Goal: Task Accomplishment & Management: Complete application form

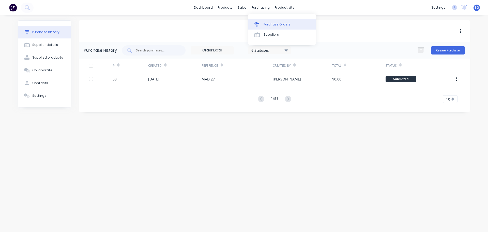
click at [264, 24] on div "Purchase Orders" at bounding box center [277, 24] width 27 height 5
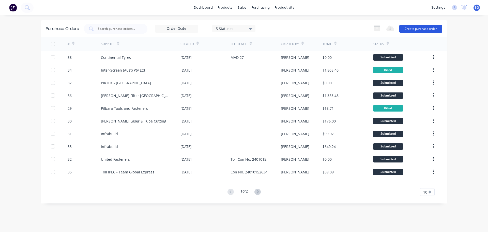
click at [412, 28] on button "Create purchase order" at bounding box center [421, 29] width 43 height 8
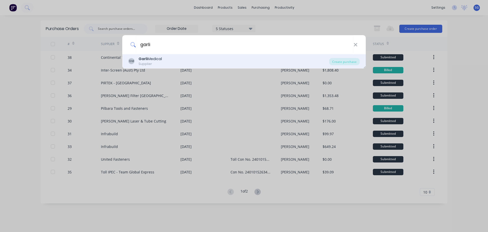
type input "garli"
click at [145, 63] on div "Supplier" at bounding box center [150, 64] width 23 height 5
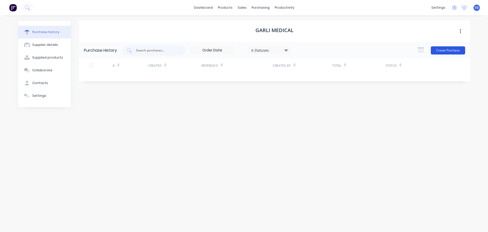
click at [454, 51] on button "Create Purchase" at bounding box center [448, 50] width 34 height 8
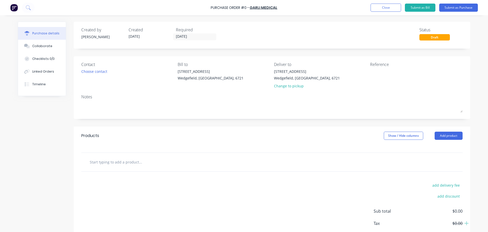
click at [106, 163] on input "text" at bounding box center [141, 162] width 102 height 10
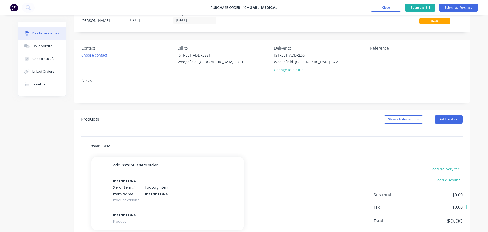
scroll to position [25, 0]
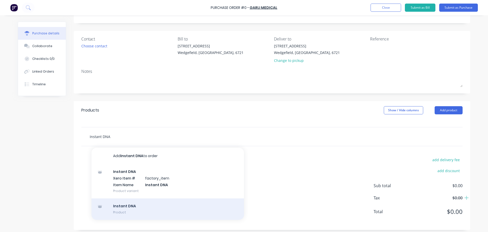
type input "Instant DNA"
click at [157, 211] on div "Instant DNA Product" at bounding box center [168, 208] width 153 height 21
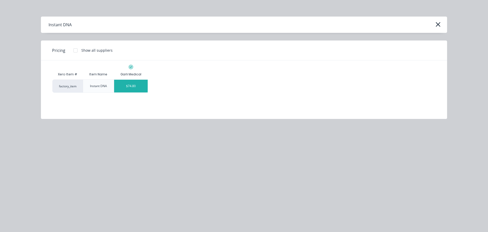
click at [129, 84] on div "$74.80" at bounding box center [131, 86] width 34 height 13
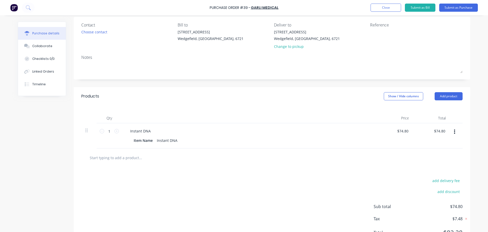
scroll to position [63, 0]
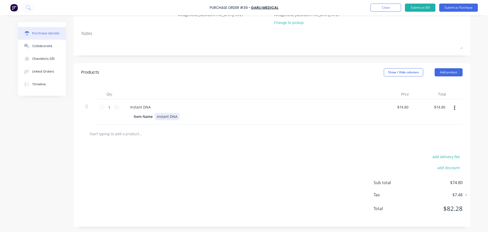
click at [169, 115] on div "Instant DNA" at bounding box center [167, 116] width 25 height 7
drag, startPoint x: 175, startPoint y: 115, endPoint x: 149, endPoint y: 114, distance: 27.0
click at [149, 114] on div "Item Name Instant DNA" at bounding box center [248, 116] width 233 height 7
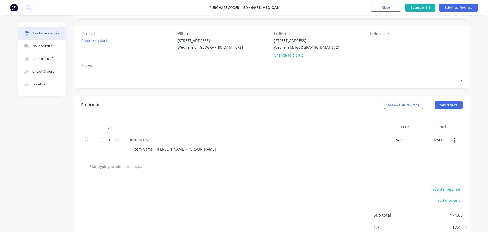
scroll to position [0, 0]
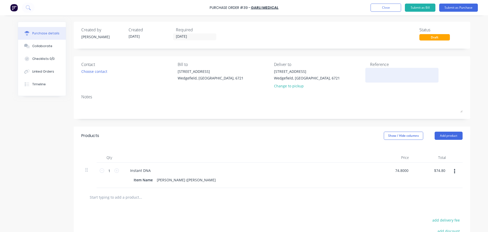
type input "$74.80"
click at [370, 78] on textarea at bounding box center [402, 74] width 64 height 11
type textarea "[DATE] 10am"
type textarea "x"
type textarea "[DATE] 10am"
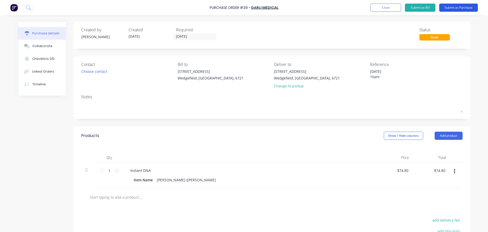
click at [450, 7] on button "Submit as Purchase" at bounding box center [458, 8] width 39 height 8
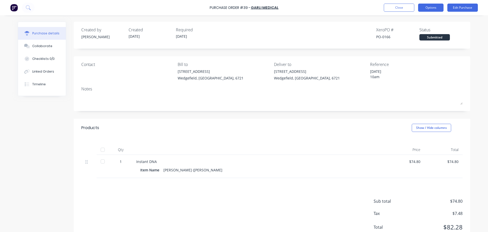
click at [437, 8] on button "Options" at bounding box center [430, 8] width 25 height 8
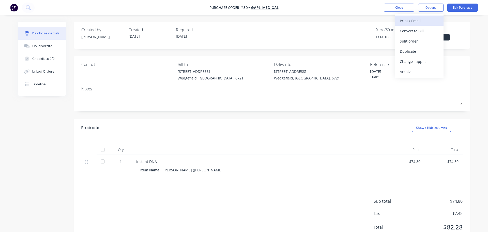
click at [411, 22] on div "Print / Email" at bounding box center [419, 20] width 39 height 7
click at [411, 33] on div "With pricing" at bounding box center [419, 30] width 39 height 7
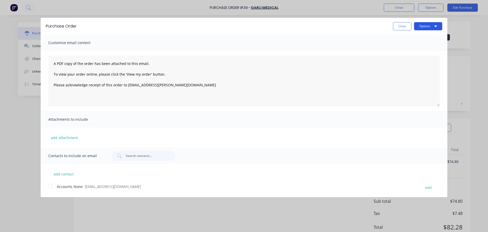
click at [430, 24] on button "Options" at bounding box center [428, 26] width 28 height 8
click at [398, 38] on button "Print" at bounding box center [418, 39] width 48 height 10
click at [396, 26] on button "Close" at bounding box center [402, 26] width 19 height 8
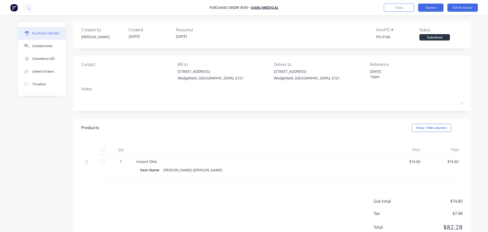
click at [431, 7] on button "Options" at bounding box center [430, 8] width 25 height 8
click at [462, 4] on button "Edit Purchase" at bounding box center [463, 8] width 31 height 8
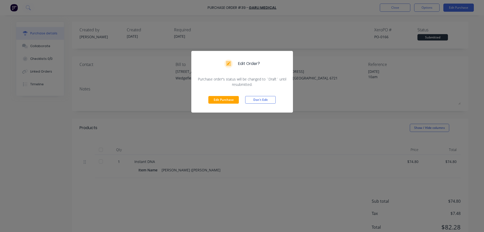
click at [213, 104] on div "Edit Purchase Don't Edit" at bounding box center [242, 99] width 102 height 25
click at [215, 100] on button "Edit Purchase" at bounding box center [224, 100] width 31 height 8
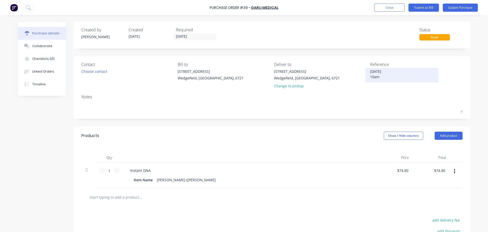
click at [388, 71] on textarea "[DATE] 10am" at bounding box center [402, 74] width 64 height 11
type textarea "x"
type textarea "[DATE] 10am"
type textarea "x"
type textarea "[DATE] 10am"
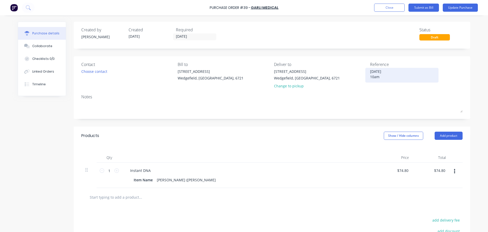
type textarea "x"
type textarea "[DATE] 10am"
type textarea "x"
type textarea "[DATE] 10am"
type textarea "x"
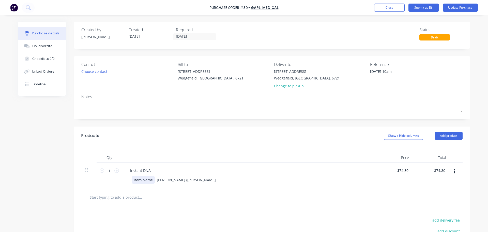
type textarea "[DATE] 10am"
click at [145, 180] on div "Item Name" at bounding box center [143, 179] width 23 height 7
type textarea "x"
drag, startPoint x: 149, startPoint y: 180, endPoint x: 120, endPoint y: 180, distance: 29.2
click at [122, 180] on div "Instant DNA Item Name [PERSON_NAME] ([PERSON_NAME]" at bounding box center [249, 174] width 254 height 25
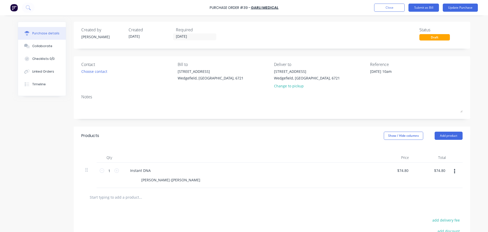
click at [176, 197] on input "text" at bounding box center [141, 197] width 102 height 10
type textarea "x"
drag, startPoint x: 401, startPoint y: 72, endPoint x: 363, endPoint y: 75, distance: 37.6
click at [363, 75] on div "Contact Choose contact [PERSON_NAME] to [STREET_ADDRESS] Deliver to [STREET_ADD…" at bounding box center [271, 76] width 381 height 30
type textarea "x"
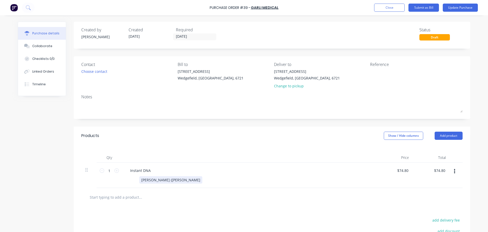
click at [184, 181] on div "[PERSON_NAME] ([PERSON_NAME]" at bounding box center [248, 179] width 233 height 7
click at [450, 8] on button "Update Purchase" at bounding box center [460, 8] width 35 height 8
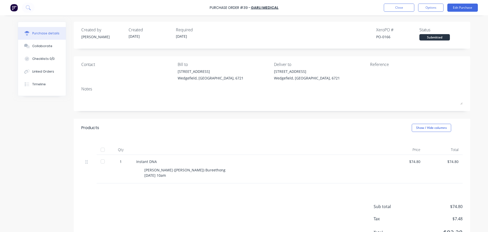
click at [432, 2] on div "Purchase Order #39 - Garli Medical Close Options Edit Purchase" at bounding box center [244, 7] width 488 height 15
click at [433, 9] on button "Options" at bounding box center [430, 8] width 25 height 8
click at [411, 21] on div "Print / Email" at bounding box center [419, 20] width 39 height 7
click at [410, 34] on div "With pricing" at bounding box center [419, 30] width 39 height 7
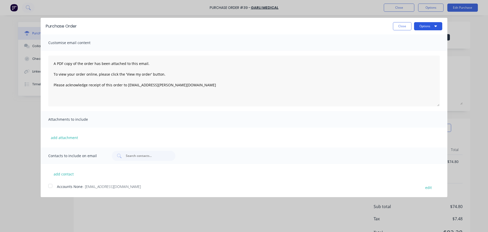
click at [437, 25] on icon "button" at bounding box center [436, 26] width 3 height 2
click at [401, 37] on div "Print" at bounding box center [418, 38] width 39 height 7
